Goal: Transaction & Acquisition: Purchase product/service

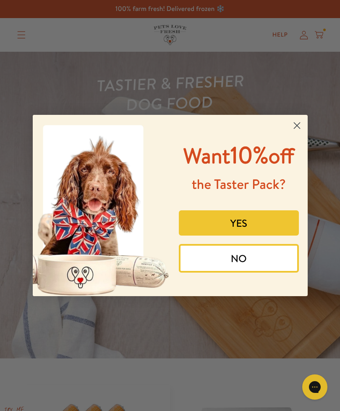
click at [300, 120] on circle "Close dialog" at bounding box center [297, 126] width 14 height 14
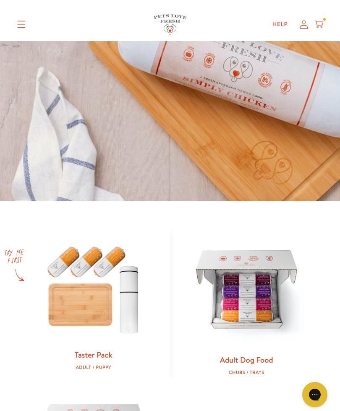
scroll to position [157, 0]
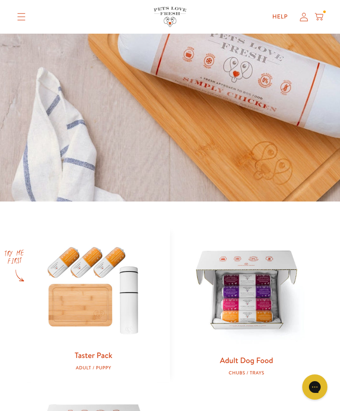
click at [258, 306] on img at bounding box center [247, 291] width 127 height 127
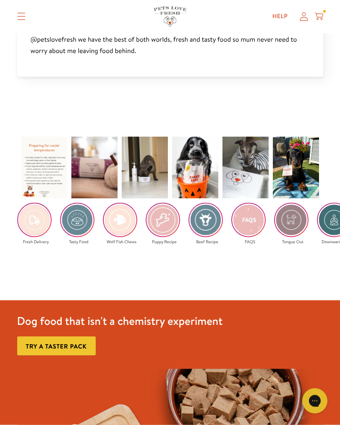
scroll to position [1509, 0]
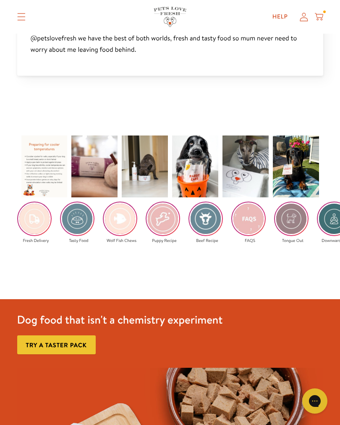
click at [211, 221] on img at bounding box center [206, 218] width 33 height 33
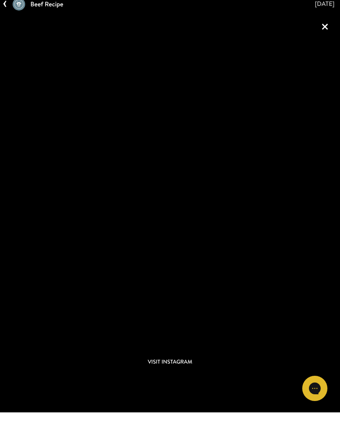
scroll to position [1523, 0]
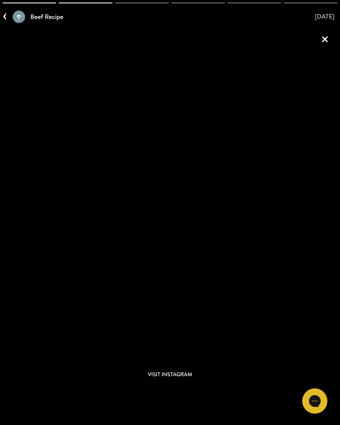
click at [323, 37] on link "×" at bounding box center [325, 39] width 20 height 20
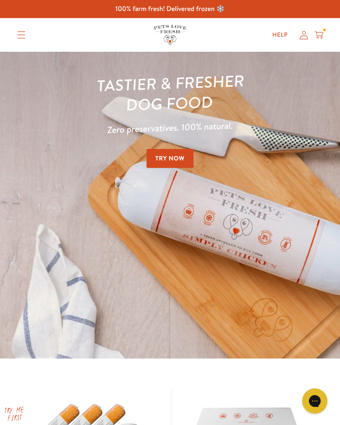
click at [177, 155] on link "Try Now" at bounding box center [170, 158] width 47 height 19
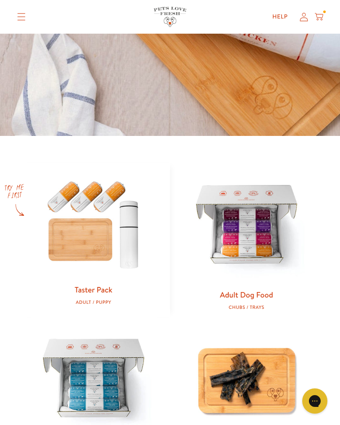
scroll to position [222, 0]
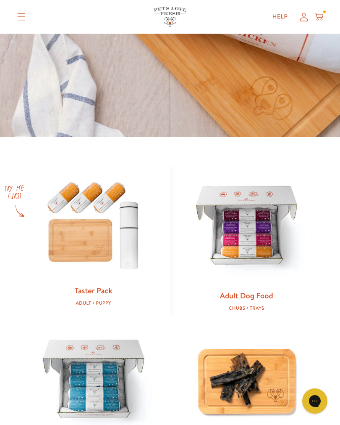
click at [253, 237] on img at bounding box center [247, 226] width 127 height 127
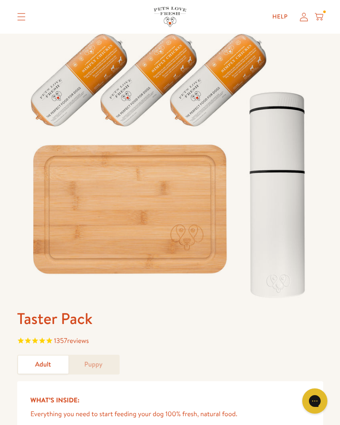
scroll to position [8, 0]
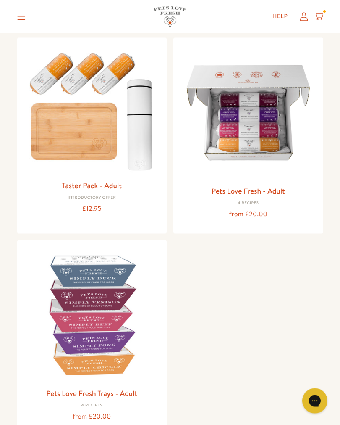
scroll to position [88, 0]
click at [260, 127] on img at bounding box center [248, 112] width 137 height 137
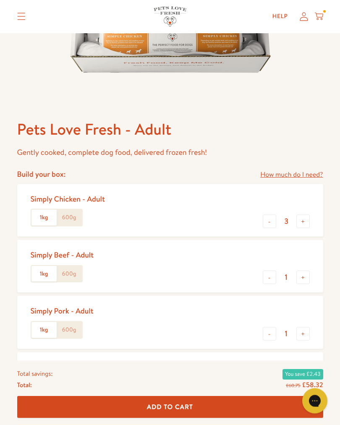
scroll to position [239, 0]
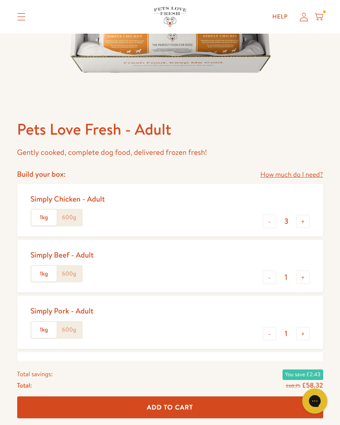
click at [270, 333] on button "-" at bounding box center [269, 333] width 13 height 13
type input "0"
click at [306, 276] on button "+" at bounding box center [303, 276] width 13 height 13
type input "2"
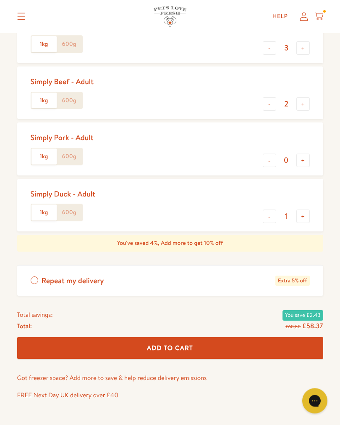
scroll to position [413, 0]
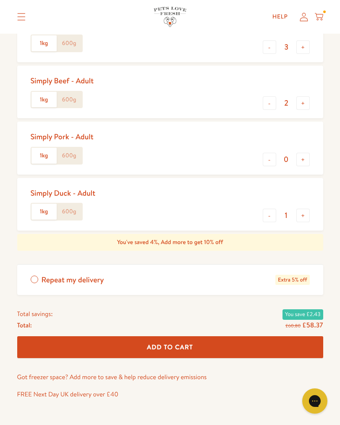
click at [226, 339] on button "Add To Cart" at bounding box center [170, 347] width 306 height 22
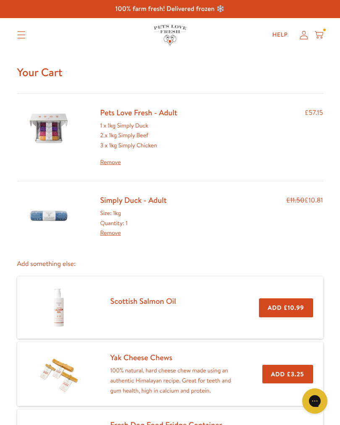
click at [116, 228] on link "Remove" at bounding box center [110, 232] width 21 height 8
click at [111, 228] on link "Remove" at bounding box center [110, 232] width 21 height 8
click at [149, 209] on div "Size: 1kg Quantity: 1 Remove" at bounding box center [133, 223] width 67 height 30
click at [61, 210] on img at bounding box center [49, 216] width 42 height 42
click at [303, 200] on div "£11.50 £10.81" at bounding box center [305, 216] width 37 height 43
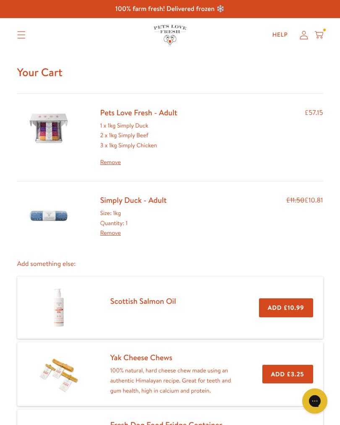
click at [124, 226] on div "Size: 1kg Quantity: 1 Remove" at bounding box center [133, 223] width 67 height 30
click at [124, 221] on div "Size: 1kg Quantity: 1 Remove" at bounding box center [133, 223] width 67 height 30
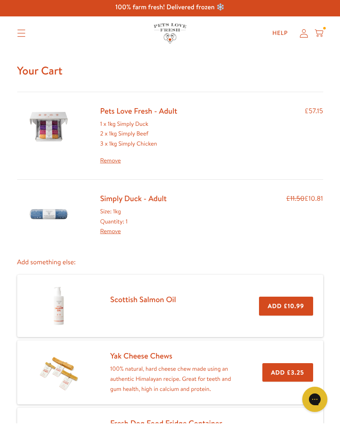
scroll to position [2, 0]
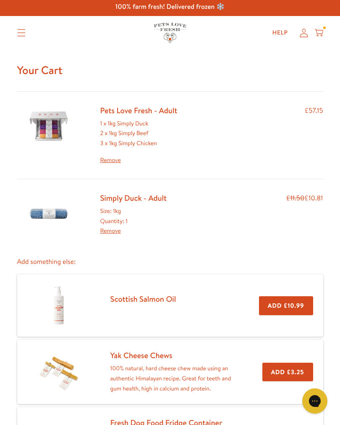
click at [117, 228] on link "Remove" at bounding box center [110, 230] width 21 height 8
click at [299, 203] on div "£11.50 £10.81" at bounding box center [305, 213] width 37 height 43
click at [131, 192] on link "Simply Duck - Adult" at bounding box center [133, 197] width 67 height 11
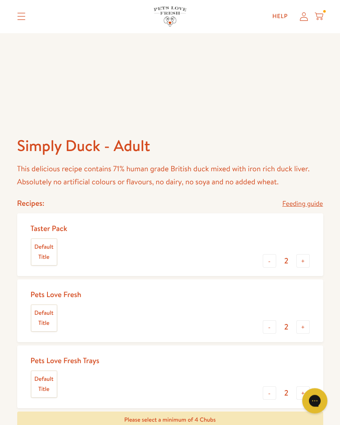
scroll to position [223, 0]
click at [272, 261] on button "-" at bounding box center [269, 260] width 13 height 13
click at [271, 262] on button "-" at bounding box center [269, 260] width 13 height 13
type input "0"
click at [272, 326] on button "-" at bounding box center [269, 326] width 13 height 13
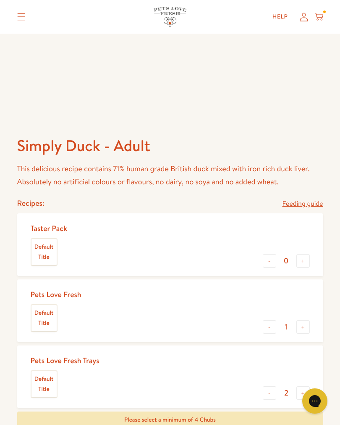
click at [273, 328] on button "-" at bounding box center [269, 326] width 13 height 13
type input "0"
click at [274, 389] on button "-" at bounding box center [269, 392] width 13 height 13
click at [275, 390] on button "-" at bounding box center [269, 392] width 13 height 13
type input "0"
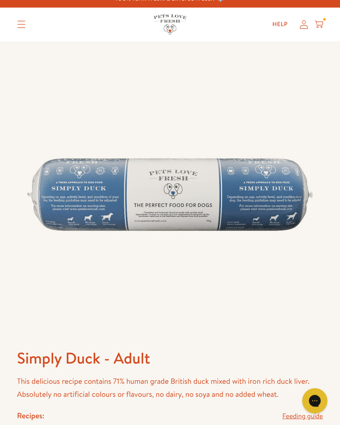
scroll to position [0, 0]
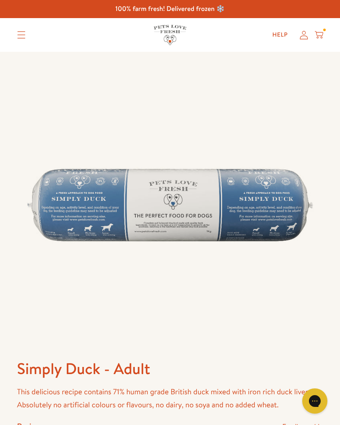
click at [322, 31] on icon at bounding box center [319, 34] width 8 height 9
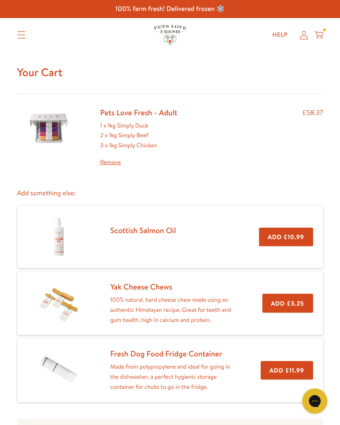
click at [236, 136] on div "Pets Love Fresh - Adult 1 x 1kg Simply Duck 2 x 1kg Simply Beef 3 x 1kg Simply …" at bounding box center [170, 137] width 306 height 60
click at [319, 111] on div "£58.37" at bounding box center [313, 137] width 21 height 60
click at [325, 33] on div "Help My account Cart" at bounding box center [295, 34] width 63 height 17
click at [145, 116] on link "Pets Love Fresh - Adult" at bounding box center [138, 112] width 77 height 11
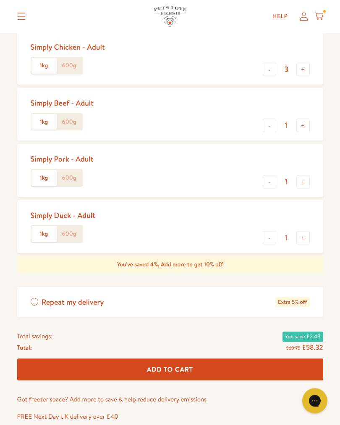
click at [274, 232] on button "-" at bounding box center [269, 237] width 13 height 13
type input "0"
click at [272, 181] on button "-" at bounding box center [269, 181] width 13 height 13
type input "0"
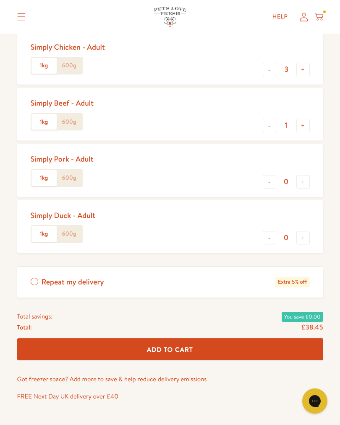
click at [308, 124] on button "+" at bounding box center [303, 125] width 13 height 13
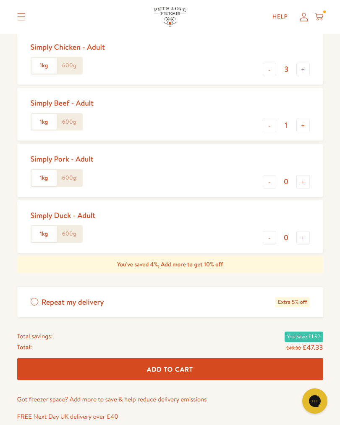
type input "2"
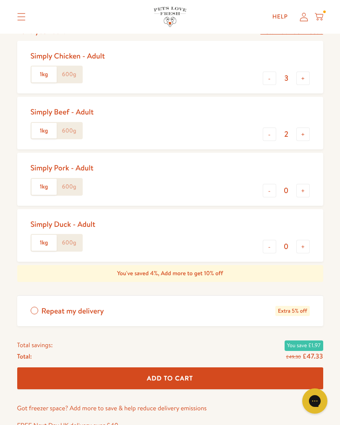
scroll to position [383, 0]
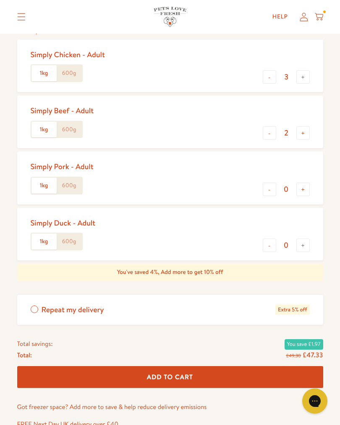
click at [233, 369] on button "Add To Cart" at bounding box center [170, 377] width 306 height 22
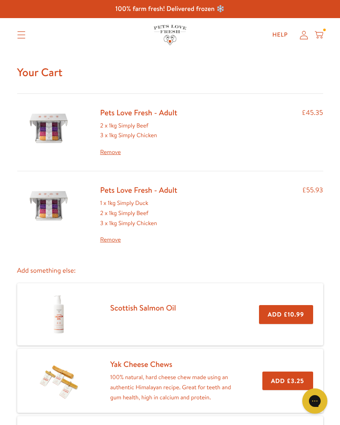
click at [117, 235] on link "Remove" at bounding box center [138, 240] width 77 height 10
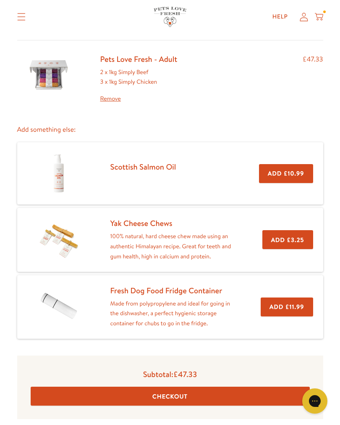
scroll to position [56, 0]
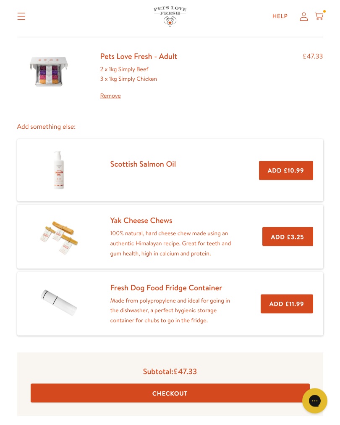
click at [219, 383] on button "Checkout" at bounding box center [171, 392] width 280 height 19
